Goal: Task Accomplishment & Management: Complete application form

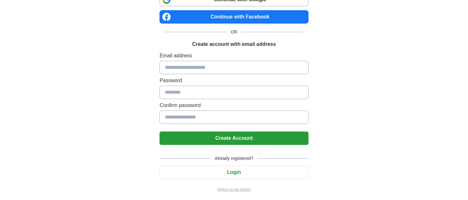
scroll to position [56, 0]
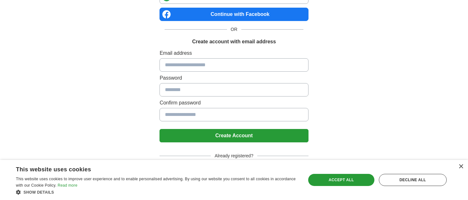
click at [457, 166] on div "×" at bounding box center [459, 167] width 8 height 5
click at [460, 166] on div "×" at bounding box center [460, 166] width 5 height 5
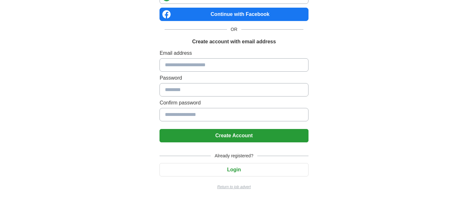
click at [243, 187] on p "Return to job advert" at bounding box center [233, 187] width 149 height 6
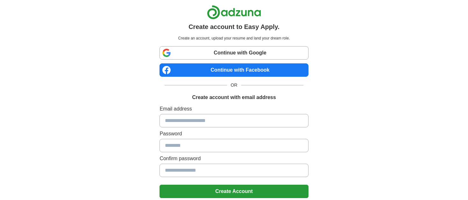
click at [231, 58] on link "Continue with Google" at bounding box center [233, 52] width 149 height 13
